Goal: Task Accomplishment & Management: Manage account settings

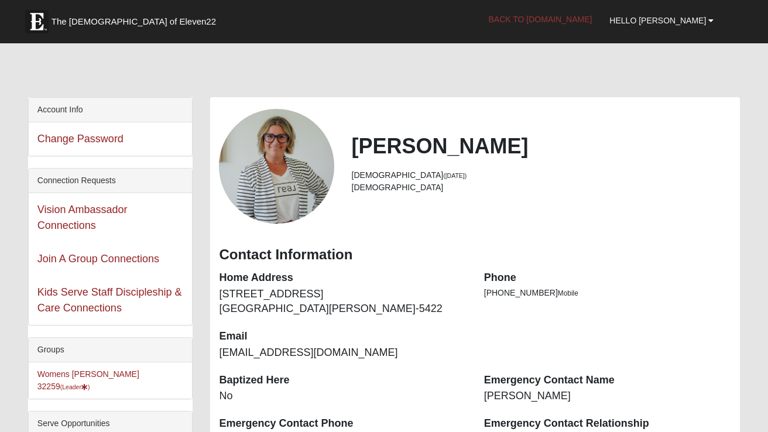
click at [601, 19] on link "Back to [DOMAIN_NAME]" at bounding box center [540, 19] width 121 height 29
click at [107, 380] on li "Womens Urbanski 32259 (Leader )" at bounding box center [111, 380] width 164 height 36
click at [105, 369] on link "Womens Urbanski 32259 (Leader )" at bounding box center [88, 380] width 102 height 22
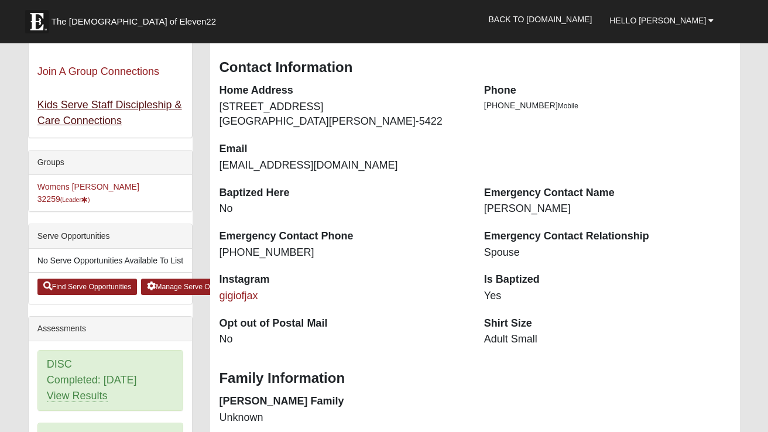
scroll to position [201, 0]
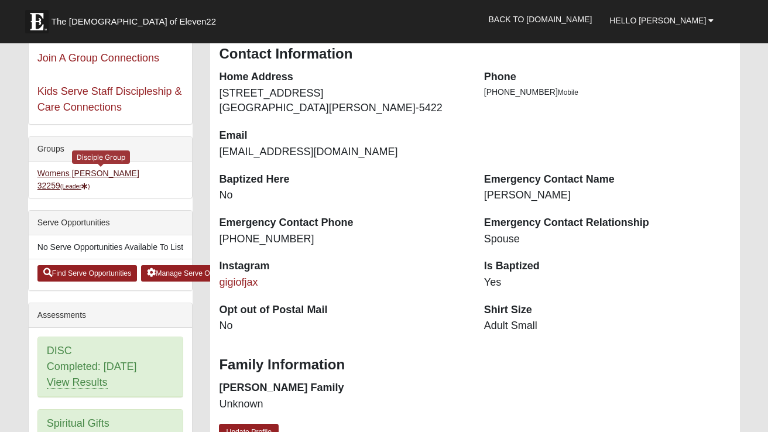
click at [91, 174] on link "Womens [PERSON_NAME] 32259 (Leader )" at bounding box center [88, 180] width 102 height 22
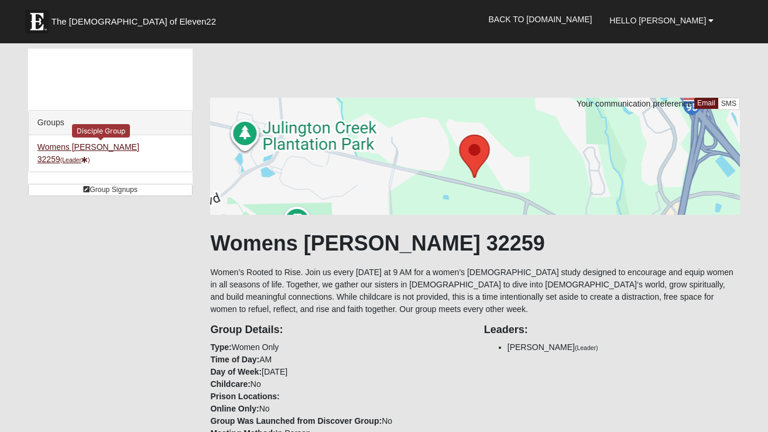
click at [66, 149] on link "Womens [PERSON_NAME] 32259 (Leader )" at bounding box center [88, 153] width 102 height 22
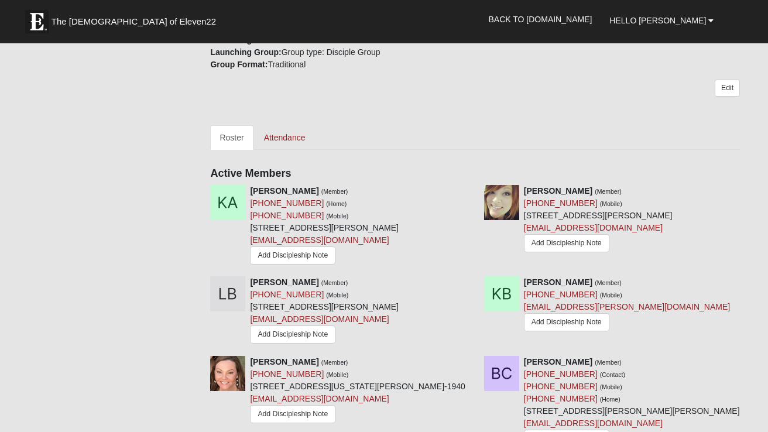
scroll to position [455, 0]
click at [287, 133] on link "Attendance" at bounding box center [285, 137] width 60 height 25
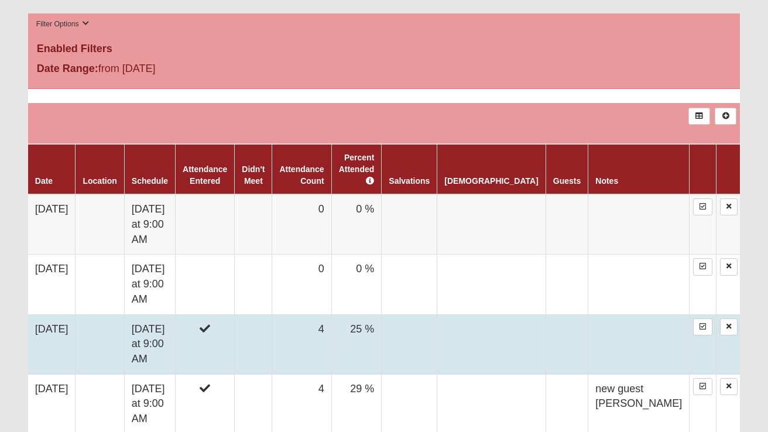
scroll to position [601, 0]
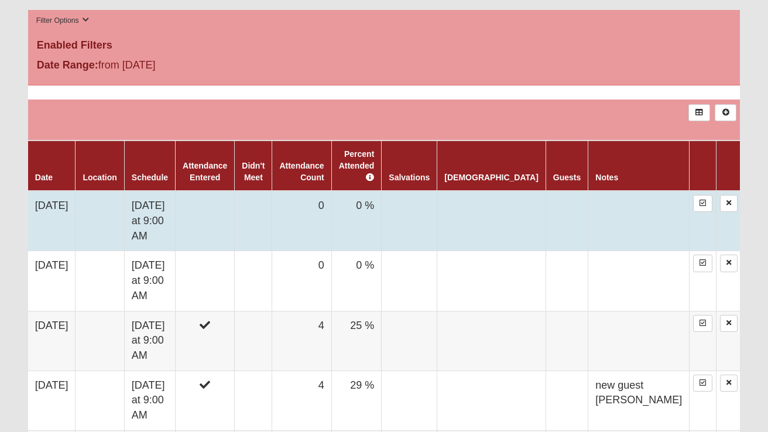
click at [235, 203] on td at bounding box center [205, 221] width 59 height 60
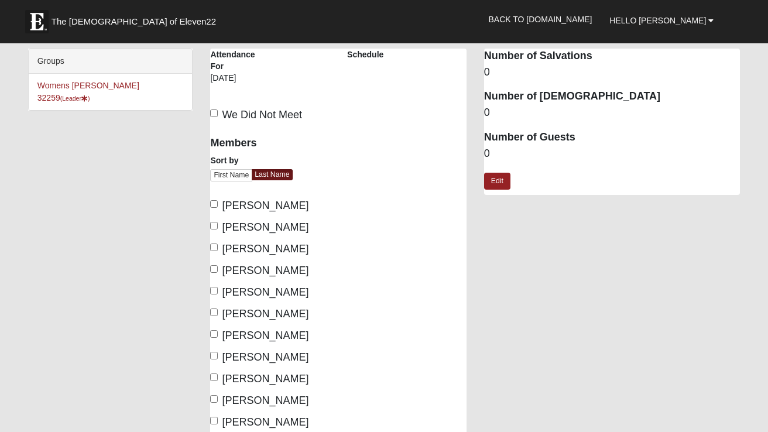
click at [255, 228] on span "[PERSON_NAME]" at bounding box center [265, 227] width 87 height 12
click at [218, 228] on input "Baker, Kadi" at bounding box center [214, 226] width 8 height 8
checkbox input "true"
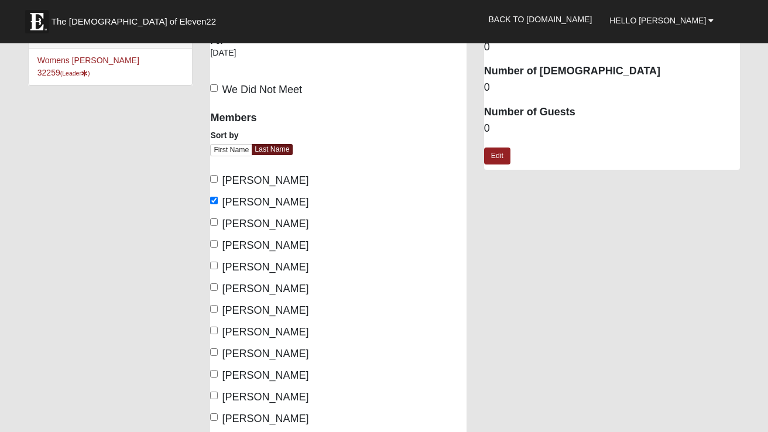
scroll to position [25, 0]
click at [266, 243] on span "Bruce, Kimmie" at bounding box center [265, 245] width 87 height 12
click at [218, 243] on input "Bruce, Kimmie" at bounding box center [214, 244] width 8 height 8
checkbox input "true"
click at [259, 264] on span "Carter, Alicia" at bounding box center [265, 267] width 87 height 12
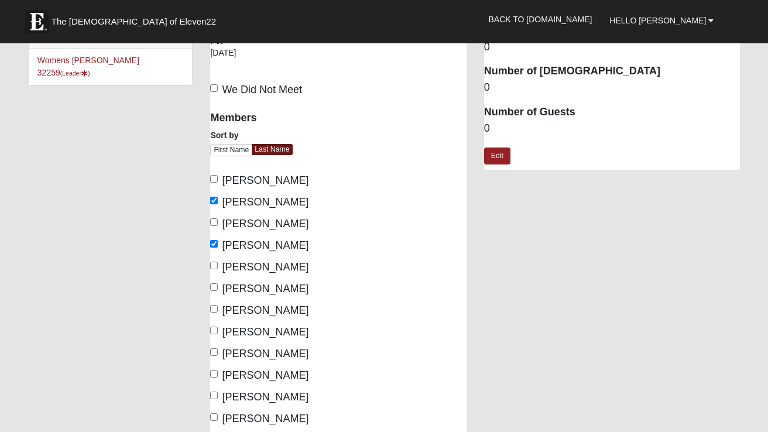
click at [218, 264] on input "Carter, Alicia" at bounding box center [214, 266] width 8 height 8
checkbox input "true"
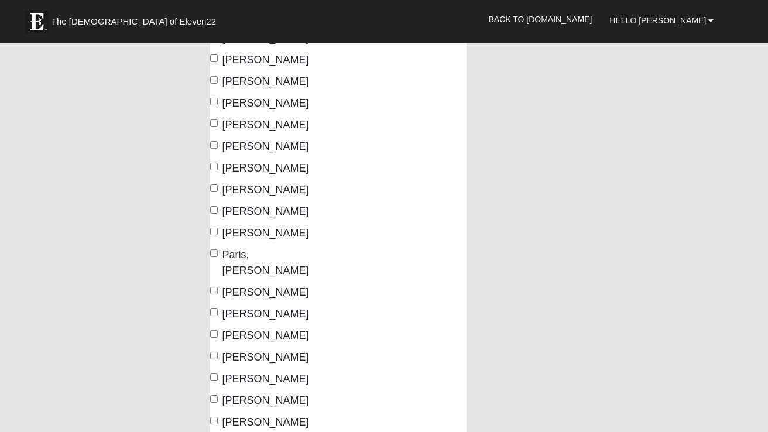
scroll to position [254, 0]
click at [272, 330] on span "Smith, Jessica" at bounding box center [265, 336] width 87 height 12
click at [218, 330] on input "Smith, Jessica" at bounding box center [214, 334] width 8 height 8
checkbox input "true"
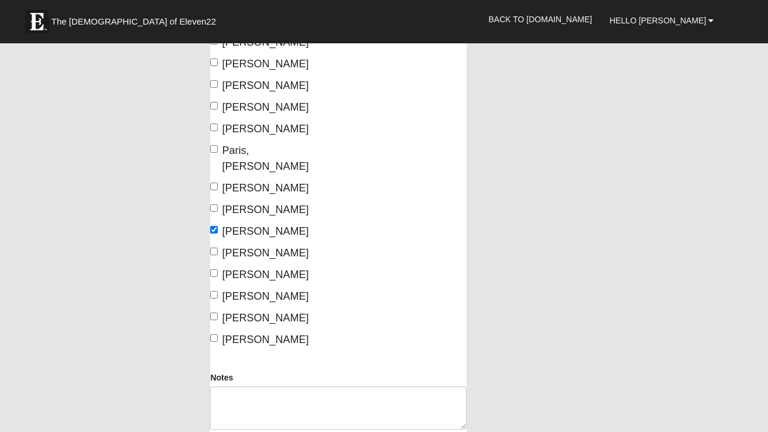
scroll to position [378, 0]
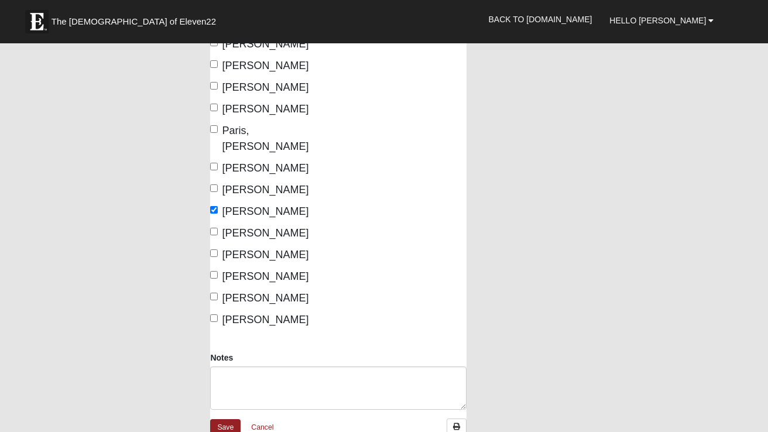
click at [249, 270] on span "Urbanski, GIGI" at bounding box center [265, 276] width 87 height 12
click at [218, 271] on input "Urbanski, GIGI" at bounding box center [214, 275] width 8 height 8
checkbox input "true"
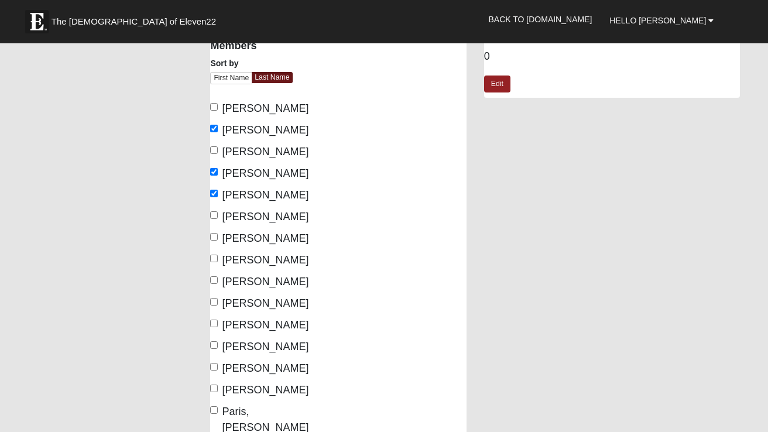
scroll to position [91, 0]
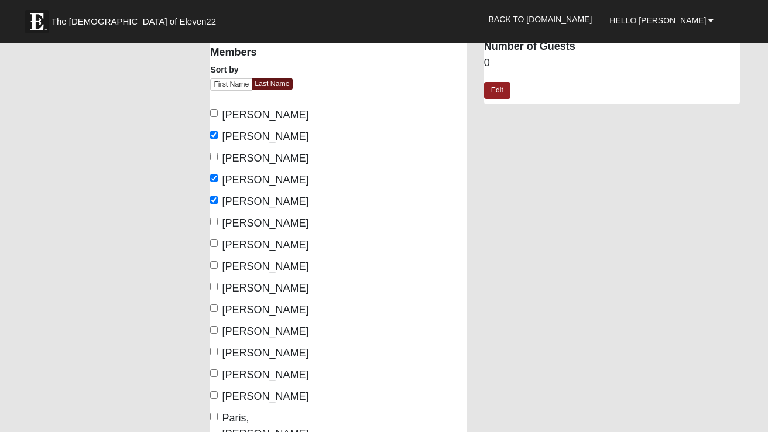
click at [274, 162] on span "Blenden, Lisa" at bounding box center [265, 158] width 87 height 12
click at [218, 160] on input "Blenden, Lisa" at bounding box center [214, 157] width 8 height 8
checkbox input "true"
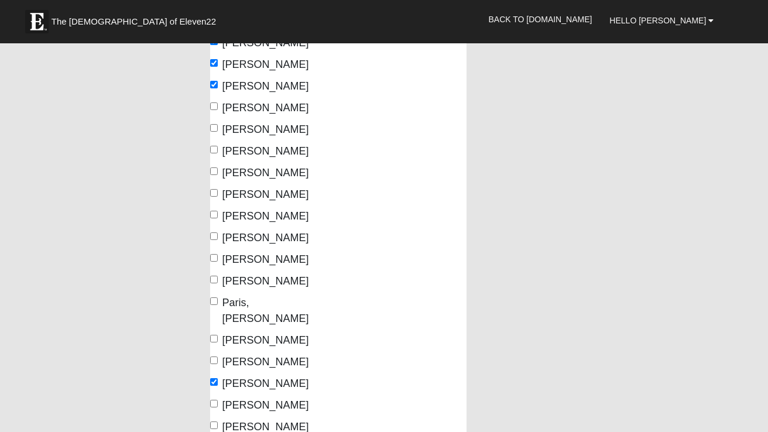
scroll to position [229, 0]
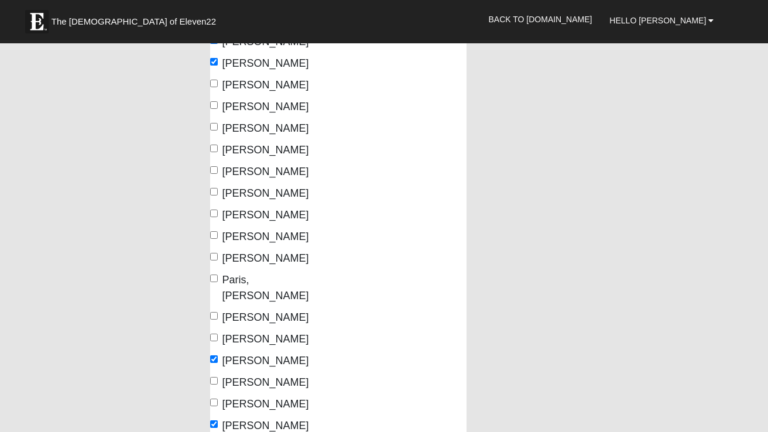
click at [266, 258] on span "Morrow, Courtenay" at bounding box center [265, 258] width 87 height 12
click at [218, 258] on input "Morrow, Courtenay" at bounding box center [214, 257] width 8 height 8
checkbox input "true"
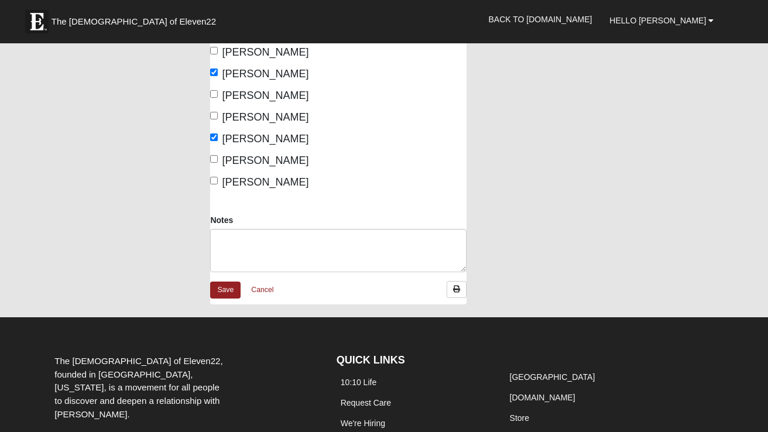
scroll to position [521, 0]
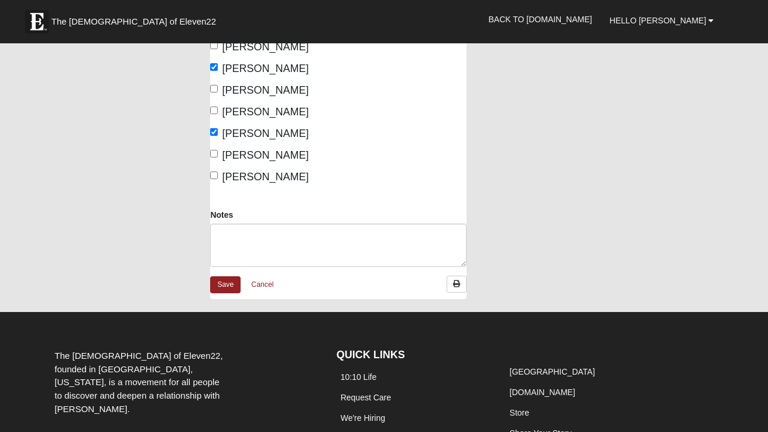
click at [223, 258] on div "Notes" at bounding box center [337, 242] width 273 height 67
click at [224, 276] on link "Save" at bounding box center [225, 284] width 30 height 17
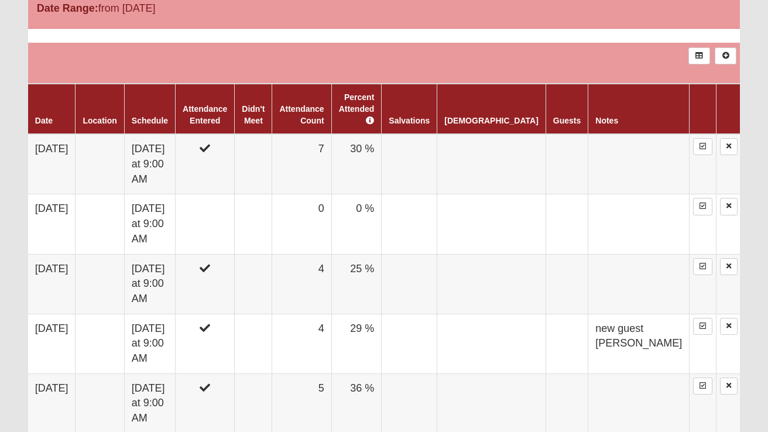
scroll to position [659, 0]
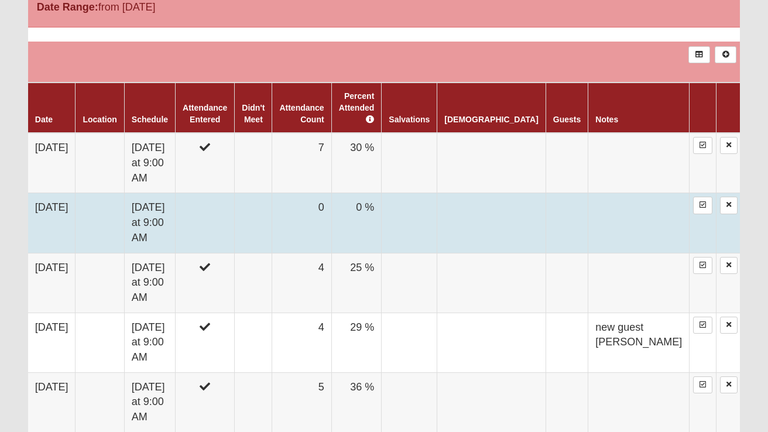
click at [235, 193] on td at bounding box center [205, 223] width 59 height 60
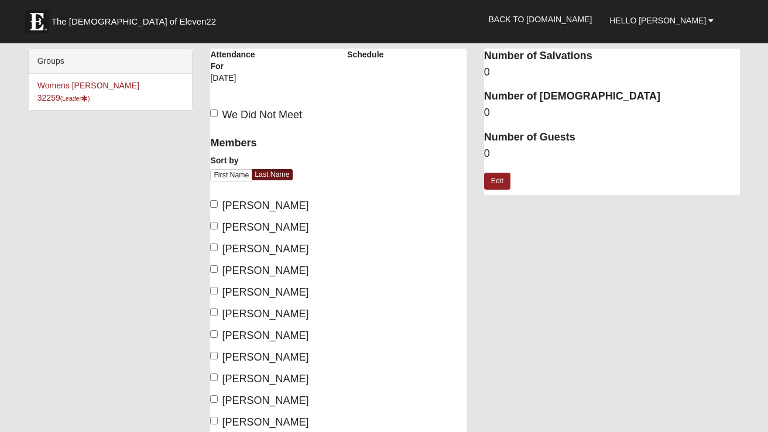
click at [280, 246] on span "Blenden, Lisa" at bounding box center [265, 249] width 87 height 12
click at [218, 246] on input "Blenden, Lisa" at bounding box center [214, 248] width 8 height 8
checkbox input "true"
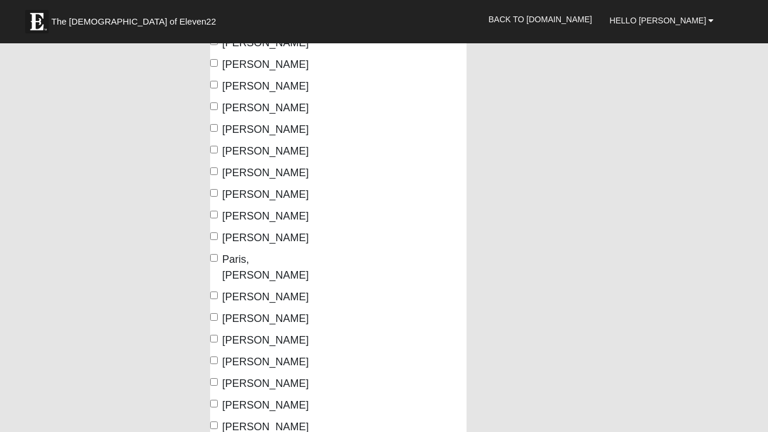
scroll to position [258, 0]
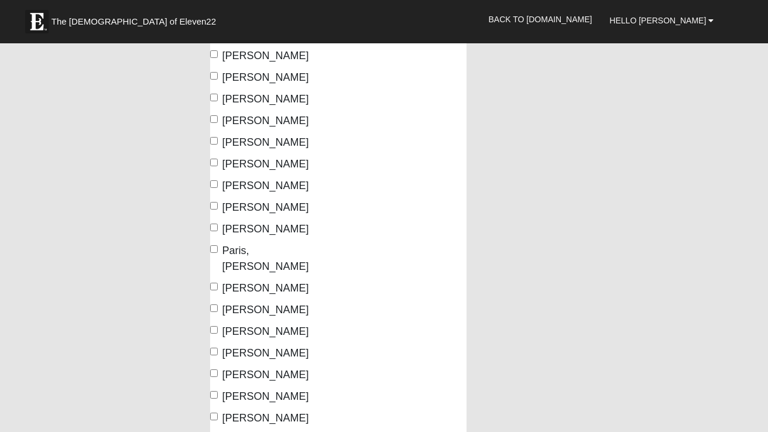
click at [277, 231] on span "Morrow, Courtenay" at bounding box center [265, 229] width 87 height 12
click at [218, 231] on input "Morrow, Courtenay" at bounding box center [214, 228] width 8 height 8
checkbox input "true"
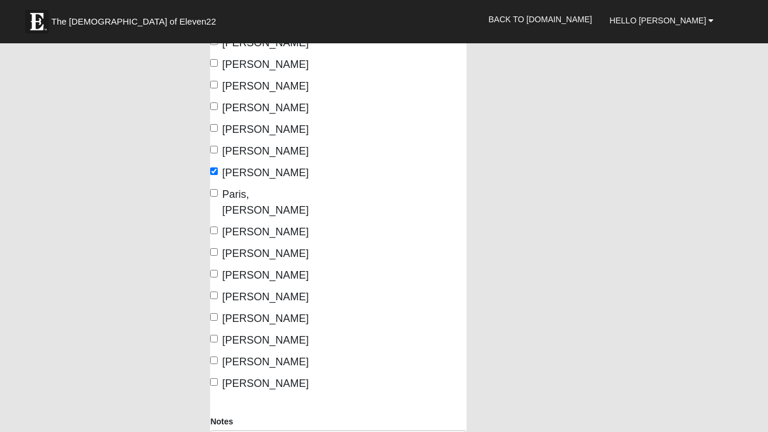
scroll to position [316, 0]
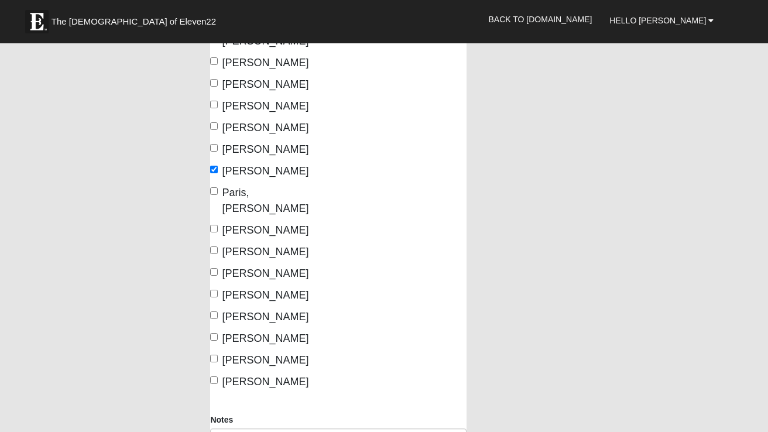
click at [268, 268] on span "Smith, Jessica" at bounding box center [265, 274] width 87 height 12
click at [218, 268] on input "Smith, Jessica" at bounding box center [214, 272] width 8 height 8
checkbox input "true"
click at [279, 332] on span "Urbanski, GIGI" at bounding box center [265, 338] width 87 height 12
click at [218, 333] on input "Urbanski, GIGI" at bounding box center [214, 337] width 8 height 8
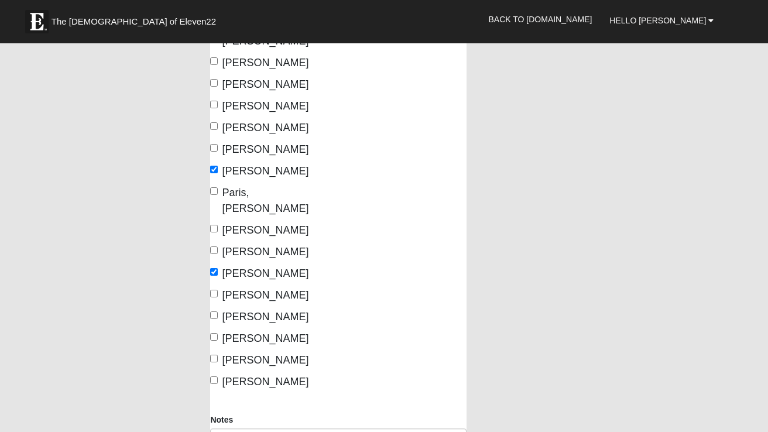
checkbox input "true"
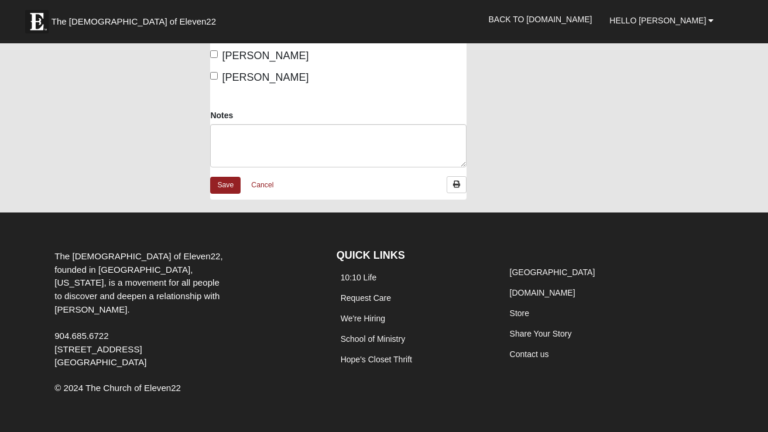
scroll to position [620, 0]
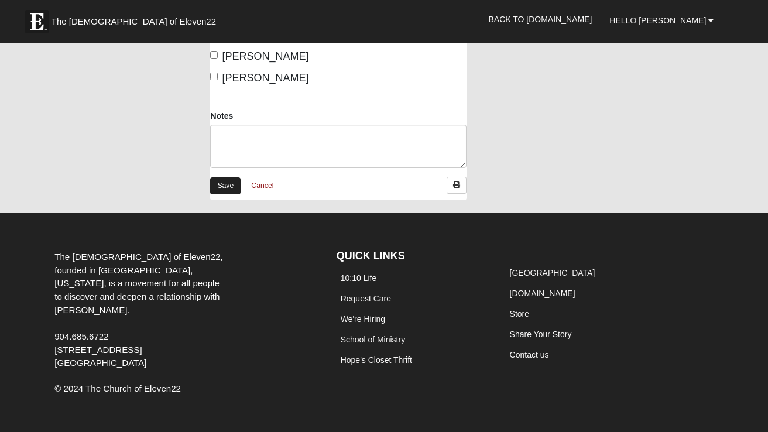
click at [219, 177] on link "Save" at bounding box center [225, 185] width 30 height 17
